Goal: Task Accomplishment & Management: Complete application form

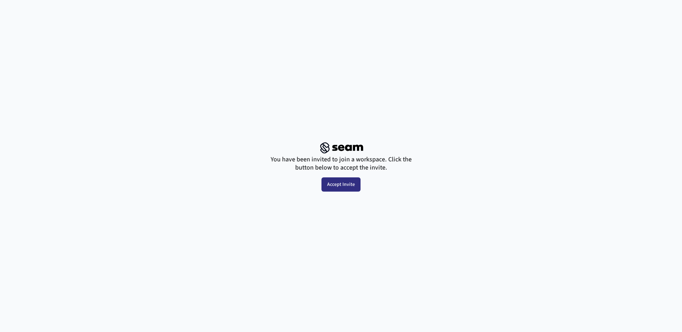
click at [347, 182] on button "Accept Invite" at bounding box center [340, 184] width 39 height 14
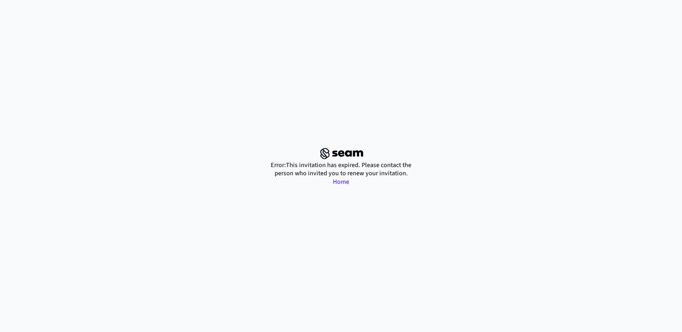
click at [346, 183] on link "Home" at bounding box center [341, 181] width 16 height 9
